Goal: Task Accomplishment & Management: Manage account settings

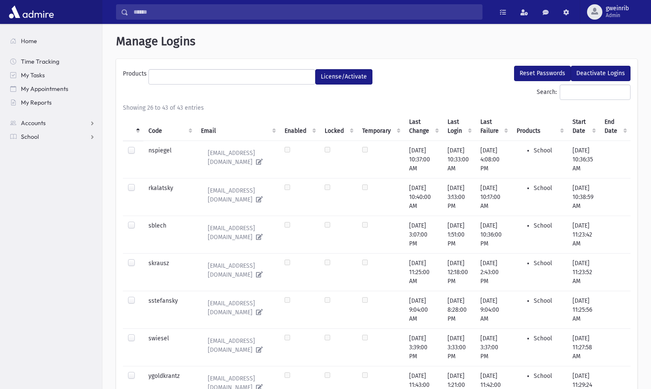
select select
click at [535, 72] on button "Reset Passwords" at bounding box center [542, 73] width 57 height 15
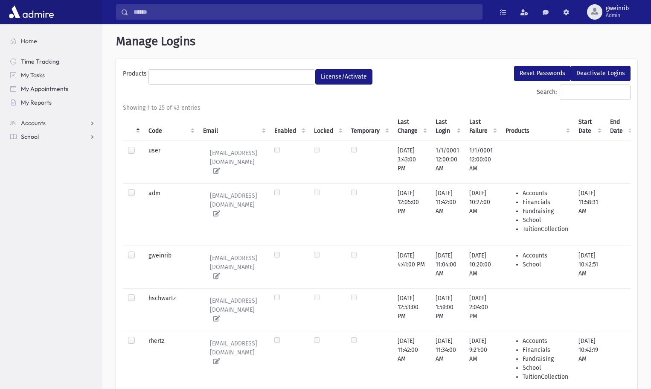
select select
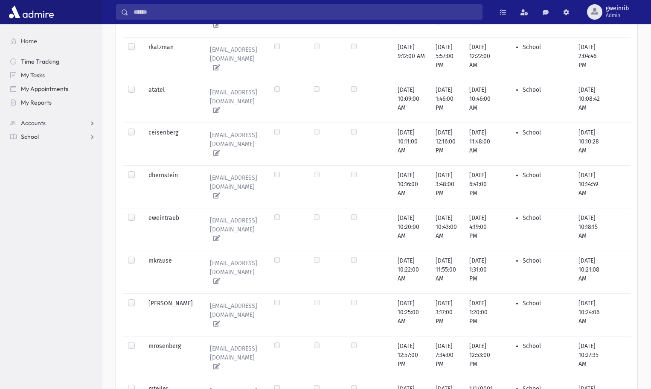
scroll to position [845, 0]
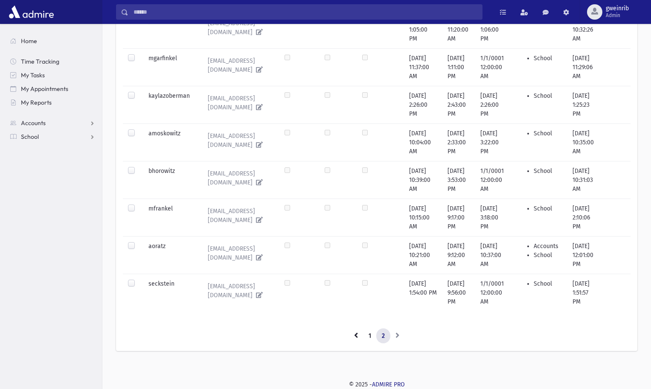
scroll to position [512, 0]
click at [138, 242] on label at bounding box center [138, 242] width 0 height 0
click at [369, 336] on link "1" at bounding box center [370, 335] width 14 height 15
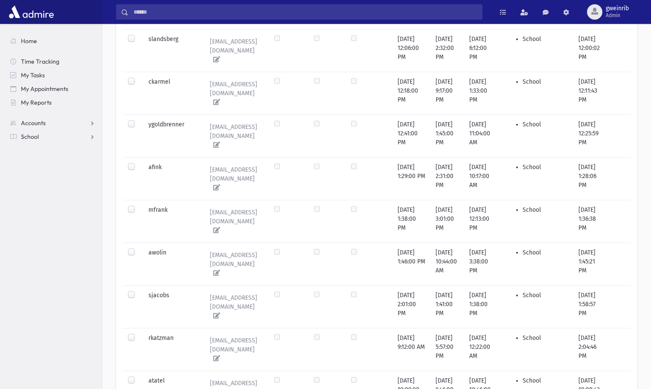
scroll to position [845, 0]
